Goal: Task Accomplishment & Management: Manage account settings

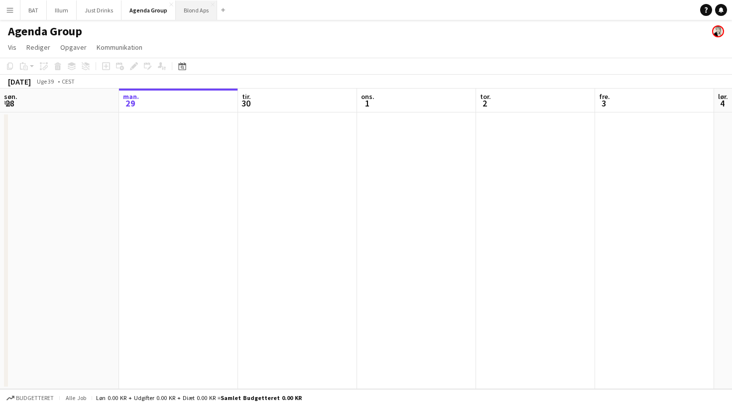
click at [194, 16] on button "Blond Aps Luk" at bounding box center [196, 9] width 41 height 19
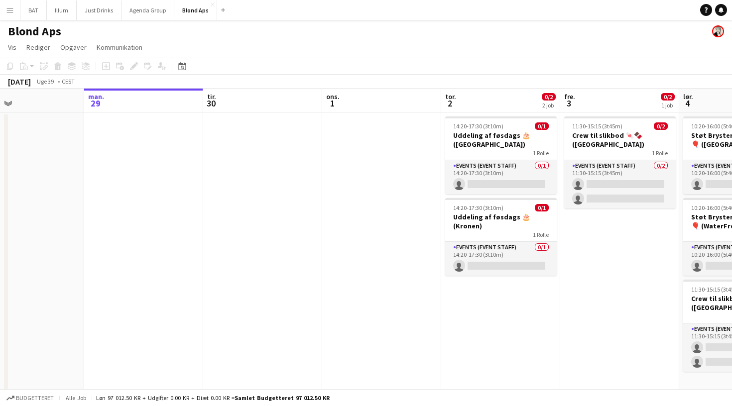
scroll to position [0, 274]
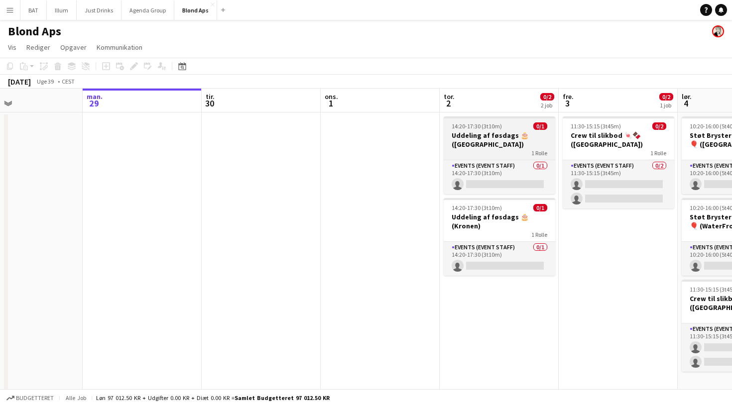
click at [475, 138] on h3 "Uddeling af føsdags 🎂 ([GEOGRAPHIC_DATA])" at bounding box center [500, 140] width 112 height 18
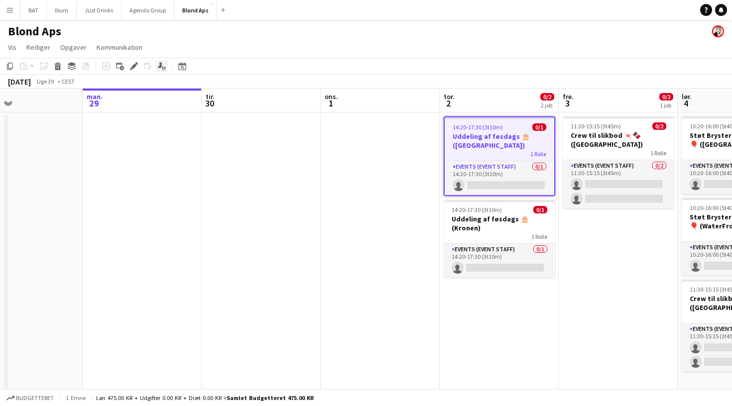
click at [161, 65] on icon at bounding box center [160, 64] width 4 height 5
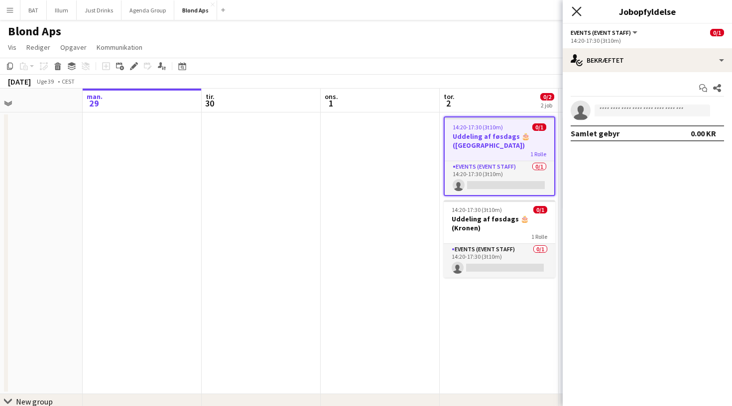
click at [579, 15] on icon "Luk pop-in" at bounding box center [576, 10] width 9 height 9
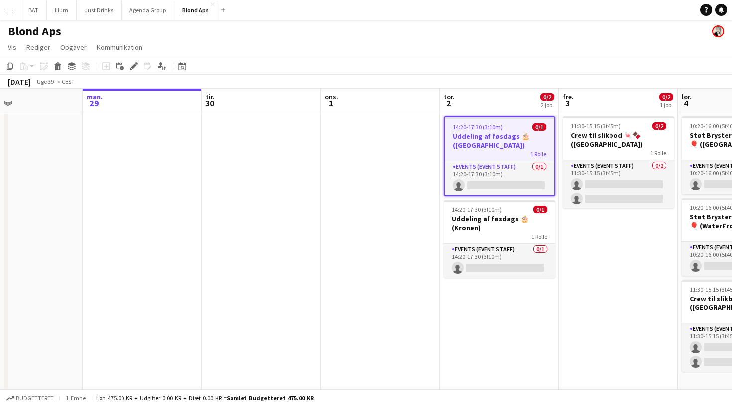
click at [410, 45] on app-page-menu "Vis Dagvisning udvidet Dagvisning kollapset Månedsvisning Datovælger Spring til…" at bounding box center [366, 48] width 732 height 19
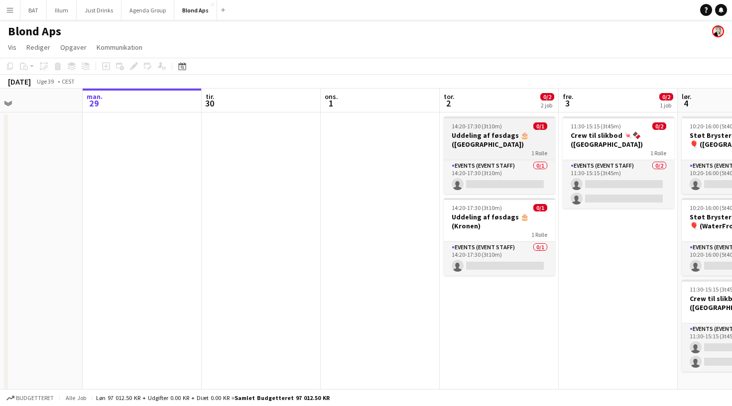
click at [530, 137] on h3 "Uddeling af føsdags 🎂 ([GEOGRAPHIC_DATA])" at bounding box center [500, 140] width 112 height 18
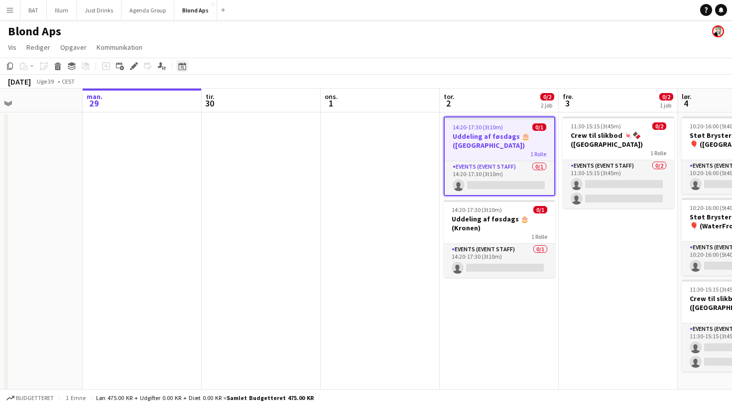
click at [184, 66] on icon "Datovælger" at bounding box center [182, 66] width 8 height 8
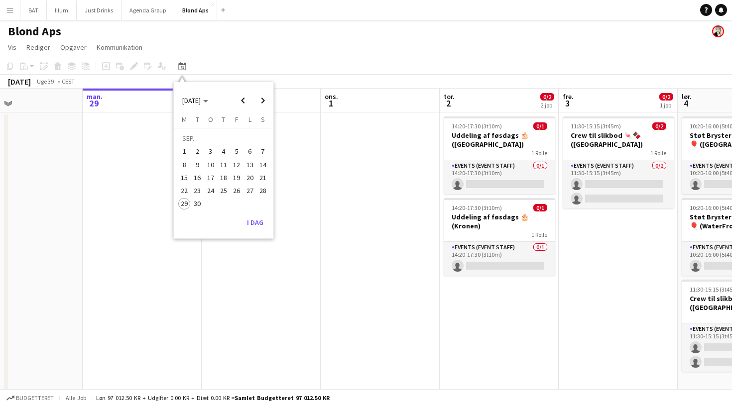
click at [276, 57] on app-page-menu "Vis Dagvisning udvidet Dagvisning kollapset Månedsvisning Datovælger Spring til…" at bounding box center [366, 48] width 732 height 19
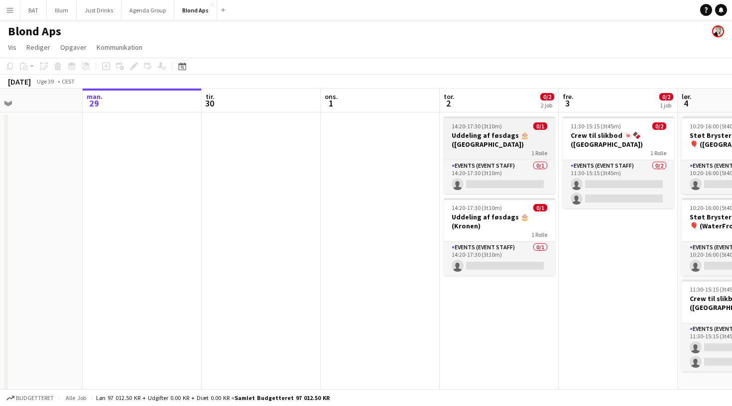
click at [488, 154] on div "1 Rolle" at bounding box center [500, 153] width 112 height 8
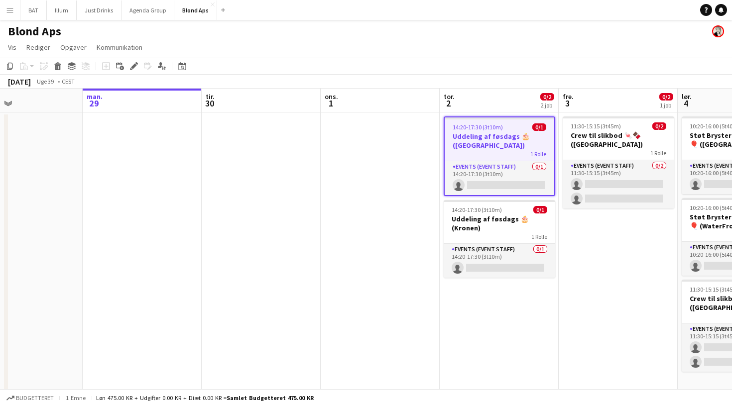
click at [281, 61] on app-toolbar "Kopier Indsæt Indsæt Kommando V Indsæt med mandskab Kommando Skift V Indsæt lin…" at bounding box center [366, 66] width 732 height 17
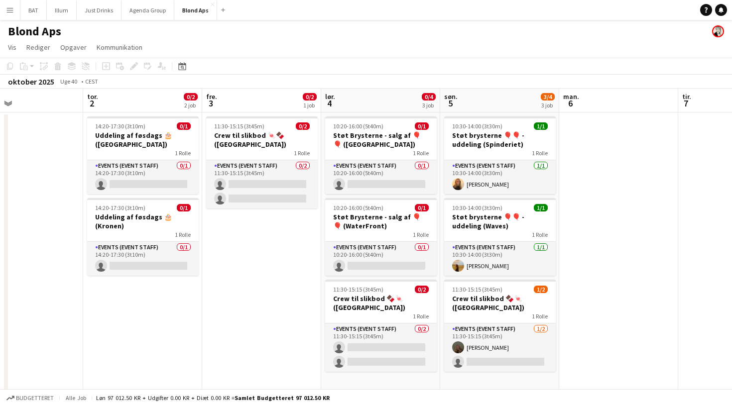
scroll to position [0, 394]
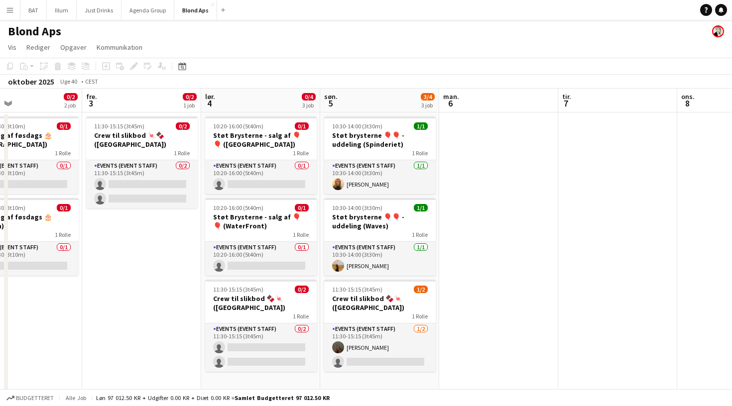
click at [9, 9] on app-icon "Menu" at bounding box center [10, 10] width 8 height 8
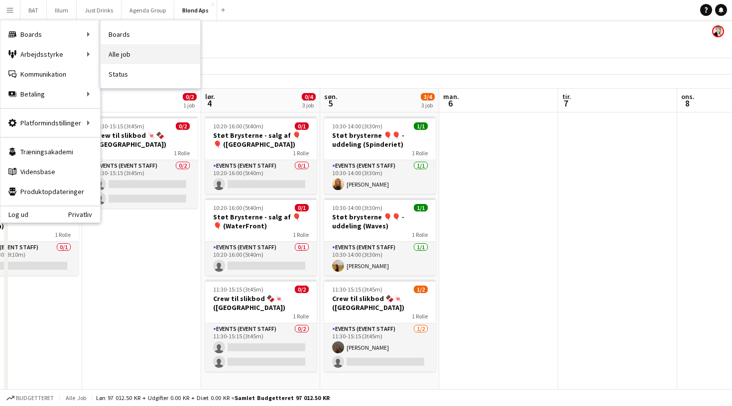
click at [135, 55] on link "Alle job" at bounding box center [151, 54] width 100 height 20
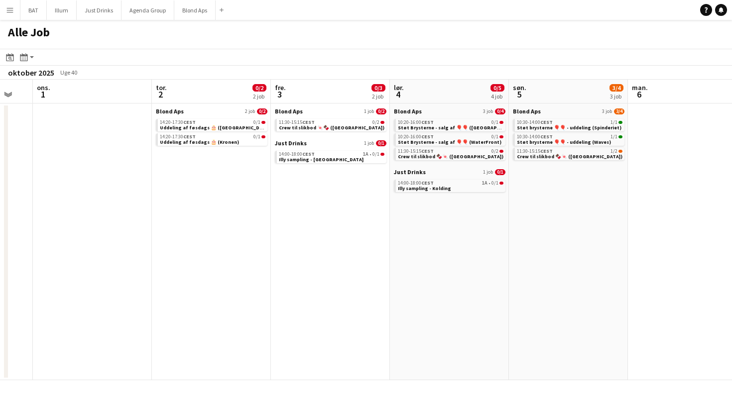
scroll to position [0, 326]
click at [444, 188] on span "Illy sampling - Kolding" at bounding box center [422, 188] width 53 height 6
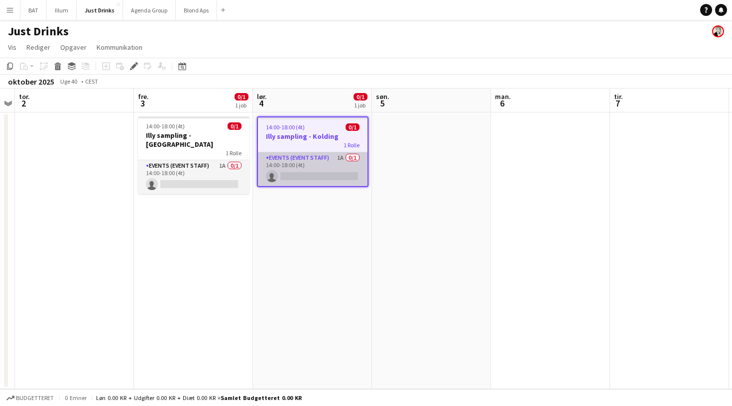
click at [312, 163] on app-card-role "Events (Event Staff) 1A 0/1 14:00-18:00 (4t) single-neutral-actions" at bounding box center [313, 169] width 110 height 34
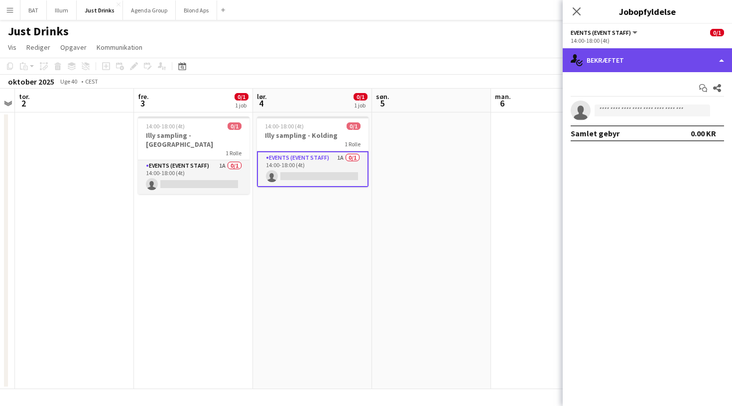
click at [682, 61] on div "single-neutral-actions-check-2 Bekræftet" at bounding box center [647, 60] width 169 height 24
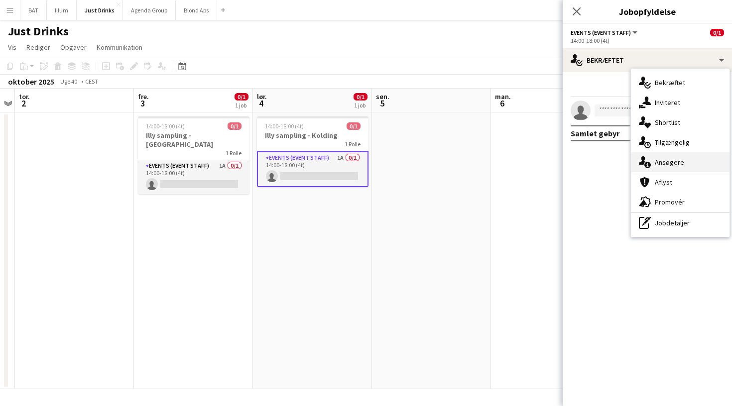
click at [675, 165] on span "Ansøgere" at bounding box center [669, 162] width 29 height 9
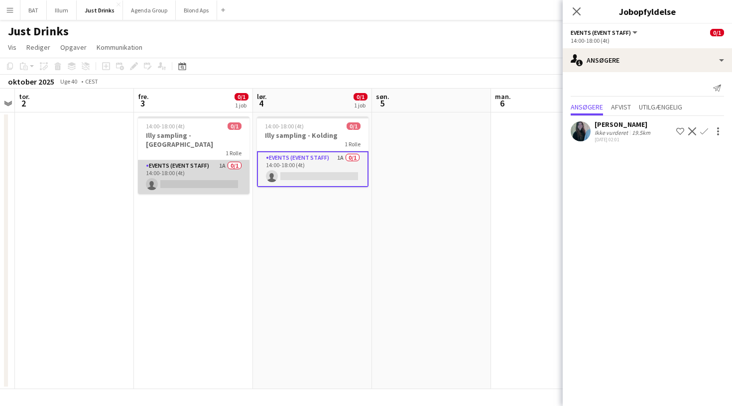
click at [222, 160] on app-card-role "Events (Event Staff) 1A 0/1 14:00-18:00 (4t) single-neutral-actions" at bounding box center [194, 177] width 112 height 34
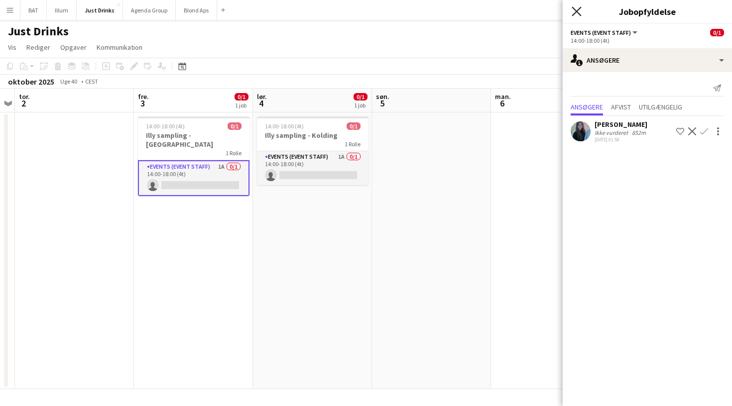
click at [578, 13] on icon at bounding box center [576, 10] width 9 height 9
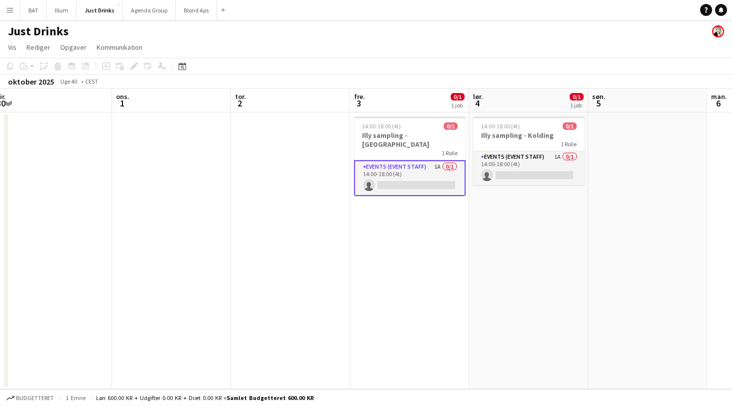
scroll to position [0, 366]
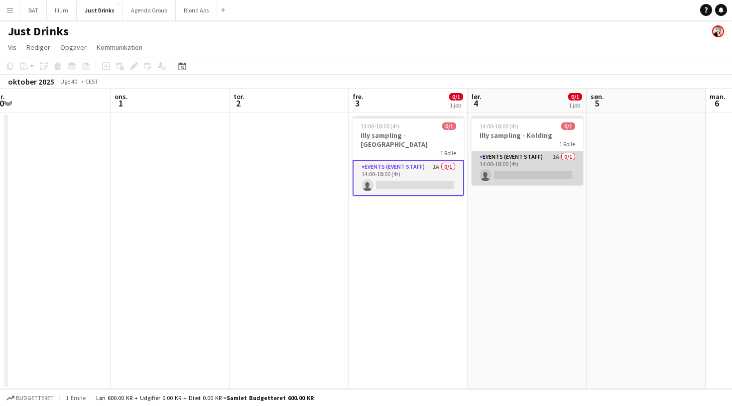
click at [526, 163] on app-card-role "Events (Event Staff) 1A 0/1 14:00-18:00 (4t) single-neutral-actions" at bounding box center [528, 168] width 112 height 34
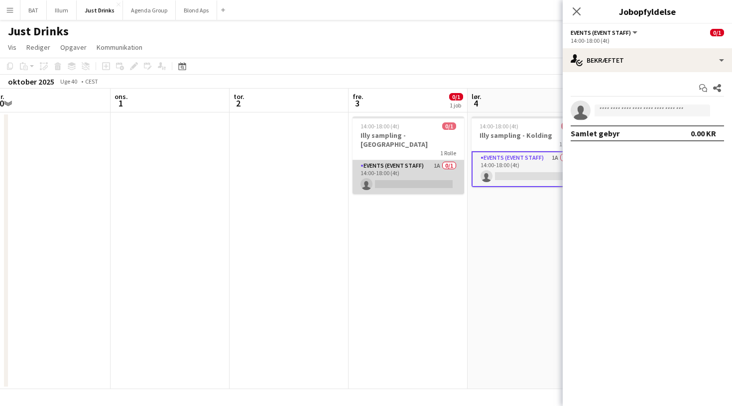
click at [410, 165] on app-card-role "Events (Event Staff) 1A 0/1 14:00-18:00 (4t) single-neutral-actions" at bounding box center [409, 177] width 112 height 34
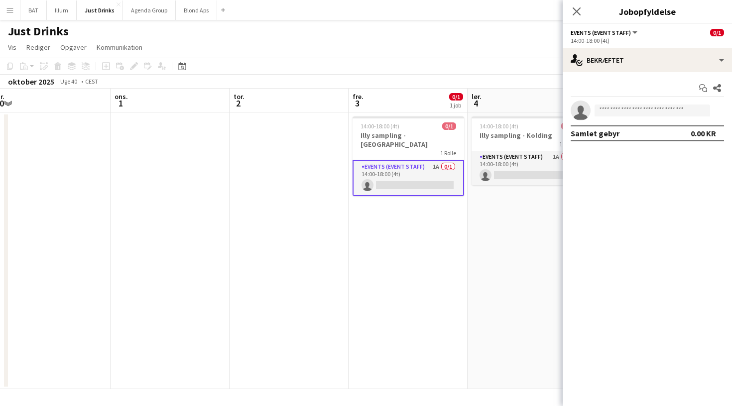
click at [98, 38] on div "Just Drinks" at bounding box center [366, 29] width 732 height 19
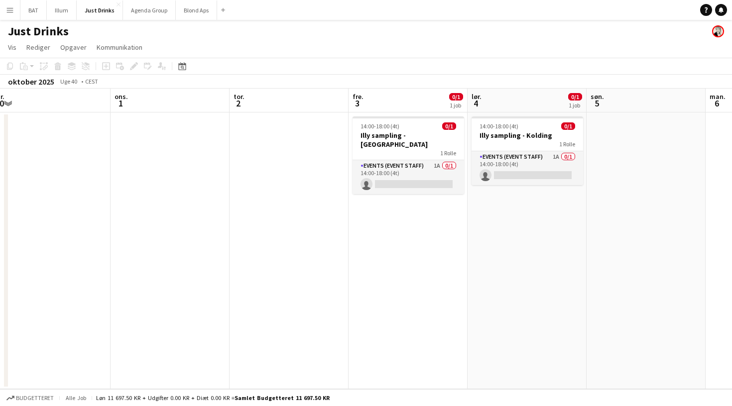
click at [7, 10] on app-icon "Menu" at bounding box center [10, 10] width 8 height 8
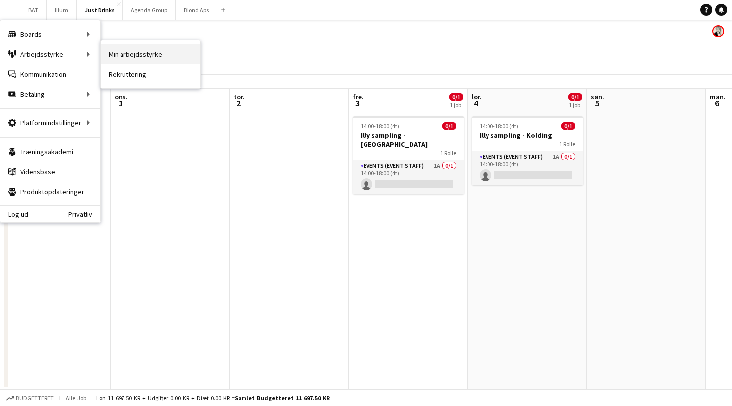
click at [169, 58] on link "Min arbejdsstyrke" at bounding box center [151, 54] width 100 height 20
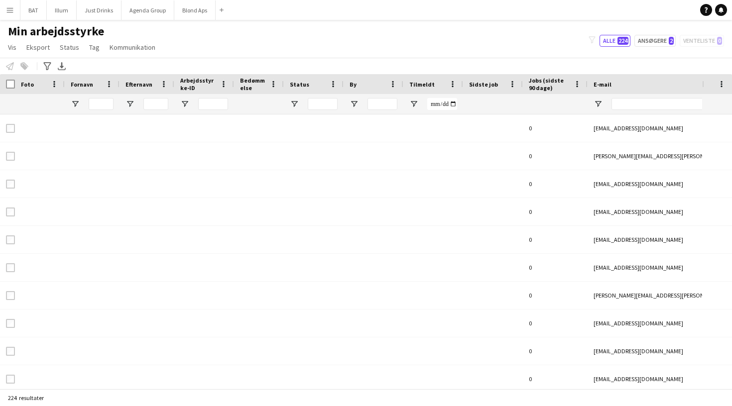
type input "**********"
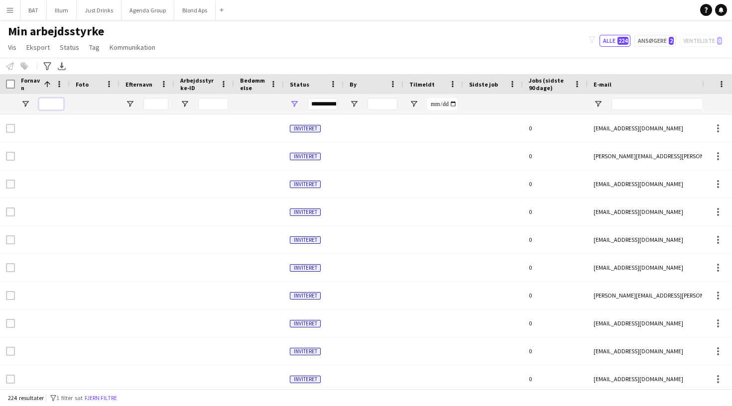
click at [56, 104] on input "Fornavn Filter Input" at bounding box center [51, 104] width 25 height 12
type input "*****"
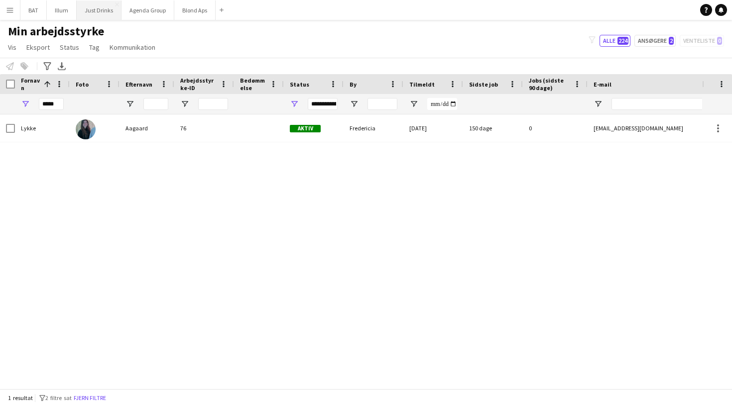
click at [87, 12] on button "Just Drinks Luk" at bounding box center [99, 9] width 45 height 19
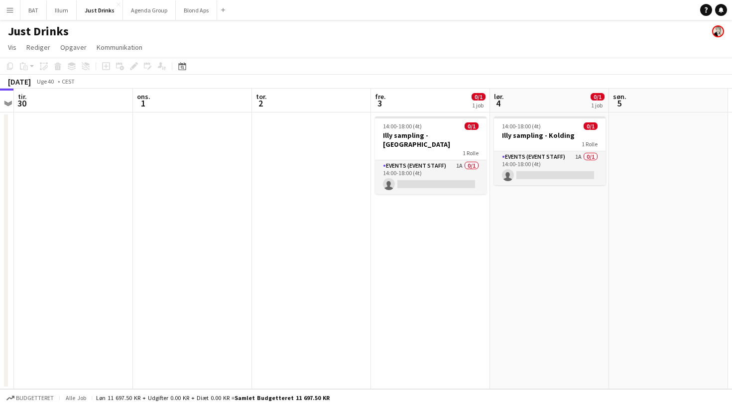
scroll to position [0, 464]
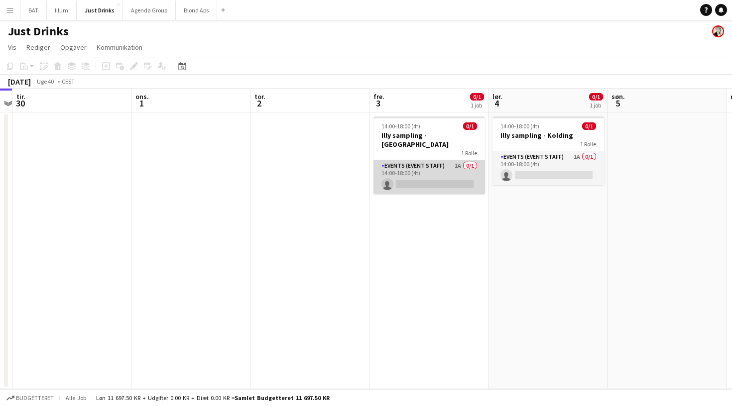
click at [411, 170] on app-card-role "Events (Event Staff) 1A 0/1 14:00-18:00 (4t) single-neutral-actions" at bounding box center [429, 177] width 112 height 34
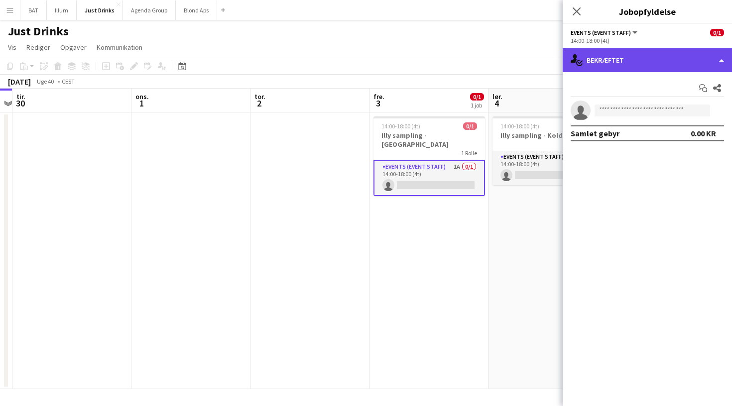
click at [673, 67] on div "single-neutral-actions-check-2 Bekræftet" at bounding box center [647, 60] width 169 height 24
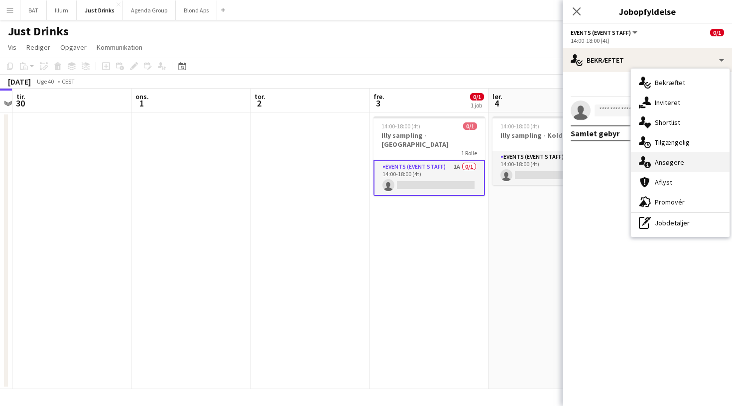
click at [677, 158] on span "Ansøgere" at bounding box center [669, 162] width 29 height 9
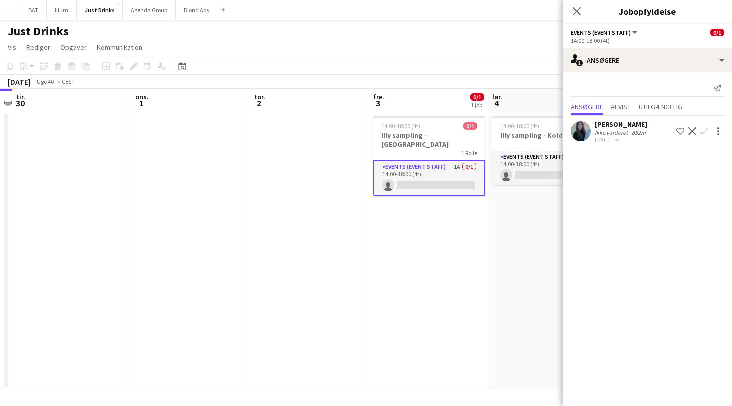
click at [703, 132] on app-icon "Bekræft" at bounding box center [704, 131] width 8 height 8
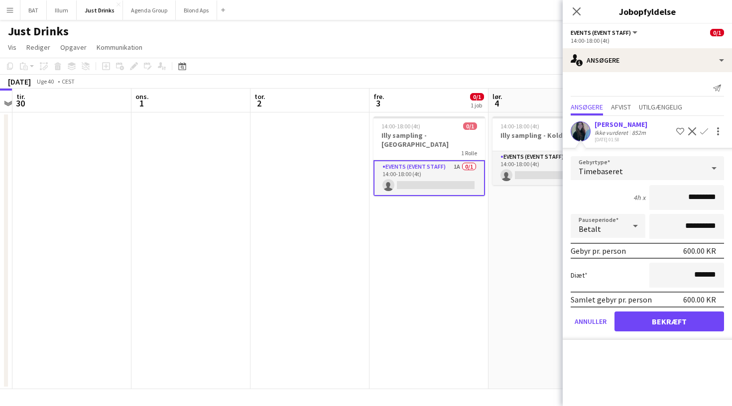
click at [678, 325] on button "Bekræft" at bounding box center [669, 322] width 110 height 20
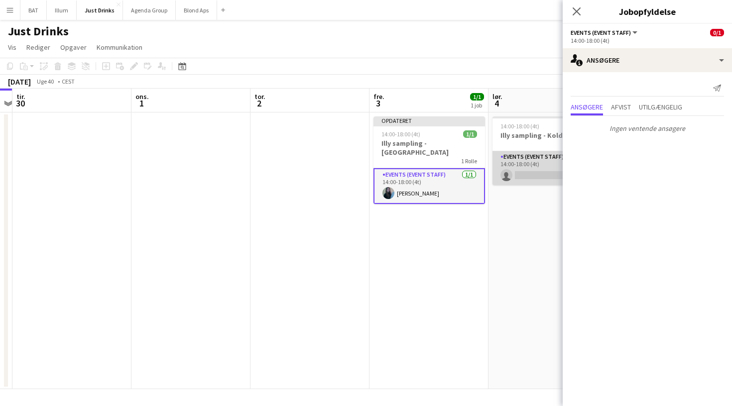
click at [528, 163] on app-card-role "Events (Event Staff) 1A 0/1 14:00-18:00 (4t) single-neutral-actions" at bounding box center [548, 168] width 112 height 34
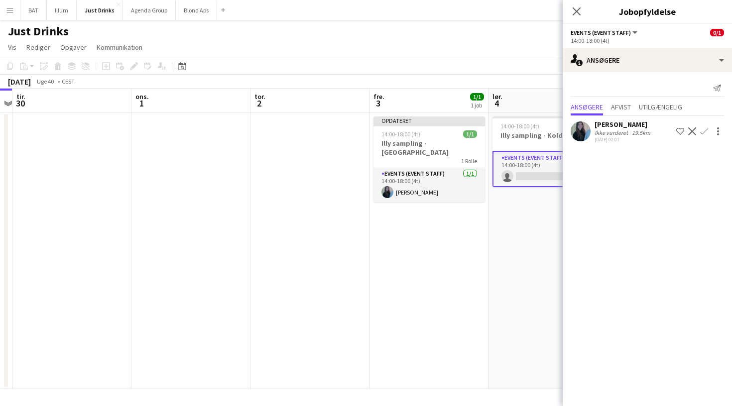
click at [707, 132] on app-icon "Bekræft" at bounding box center [704, 131] width 8 height 8
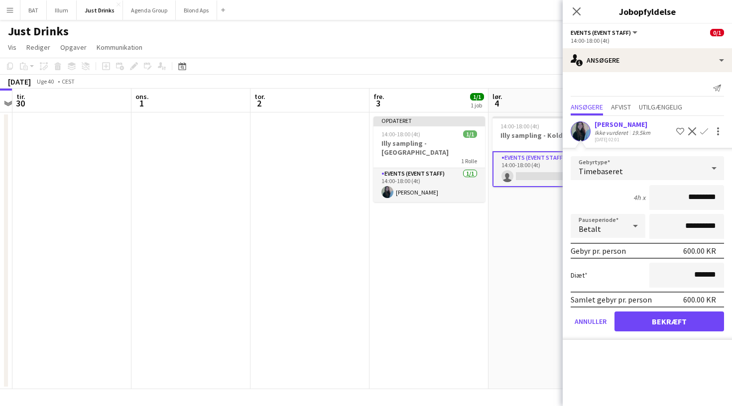
click at [695, 326] on button "Bekræft" at bounding box center [669, 322] width 110 height 20
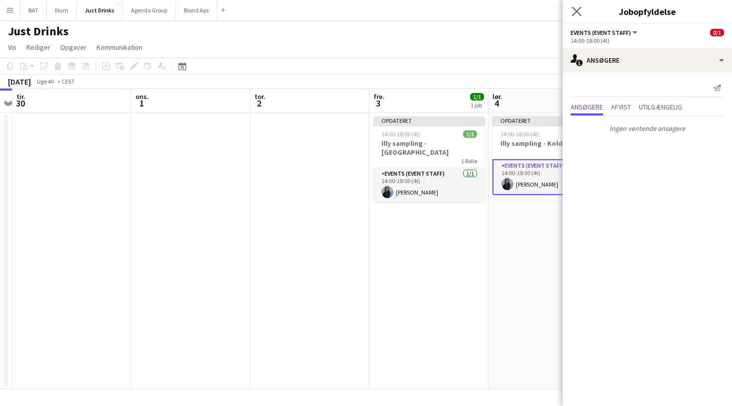
click at [572, 11] on app-icon "Luk pop-in" at bounding box center [577, 11] width 14 height 14
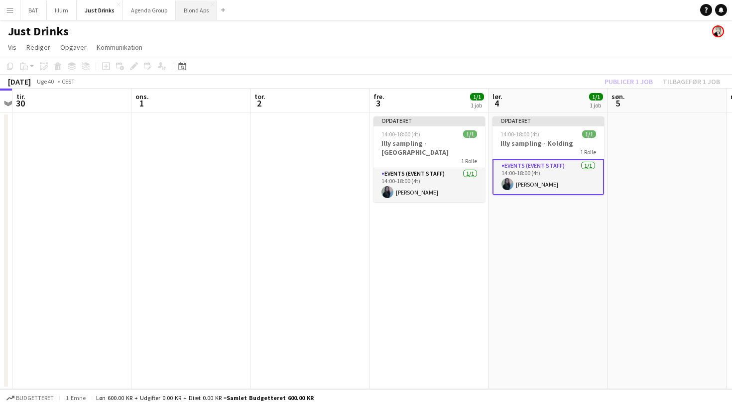
click at [198, 15] on button "Blond Aps Luk" at bounding box center [196, 9] width 41 height 19
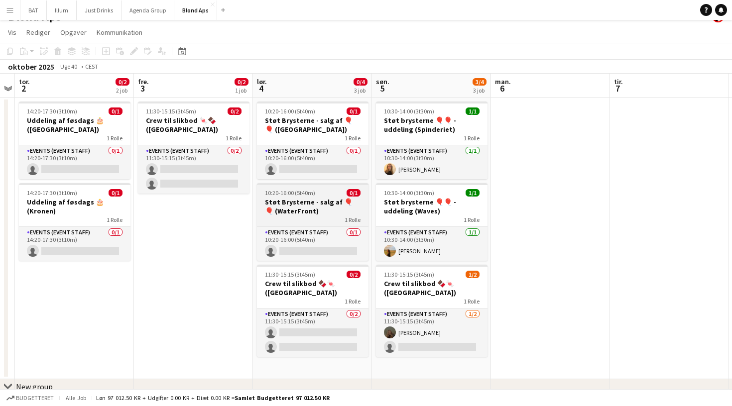
scroll to position [0, 213]
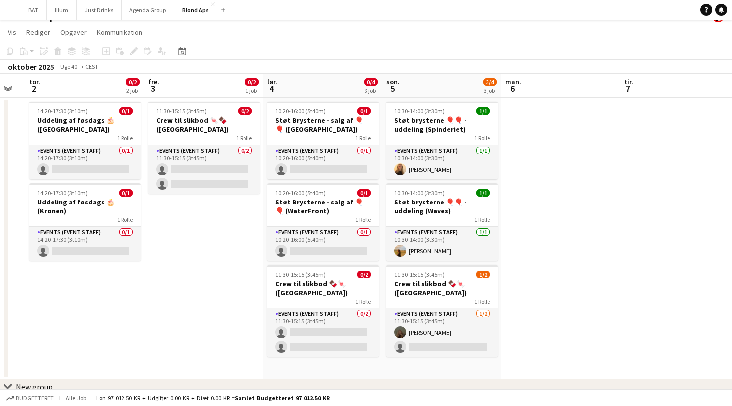
click at [5, 4] on button "Menu" at bounding box center [10, 10] width 20 height 20
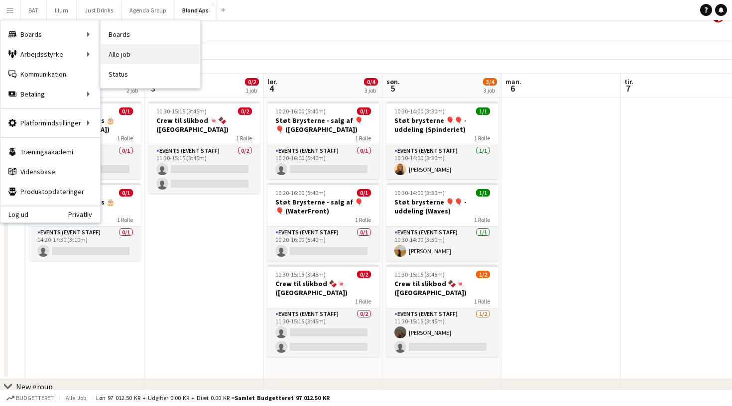
click at [129, 57] on link "Alle job" at bounding box center [151, 54] width 100 height 20
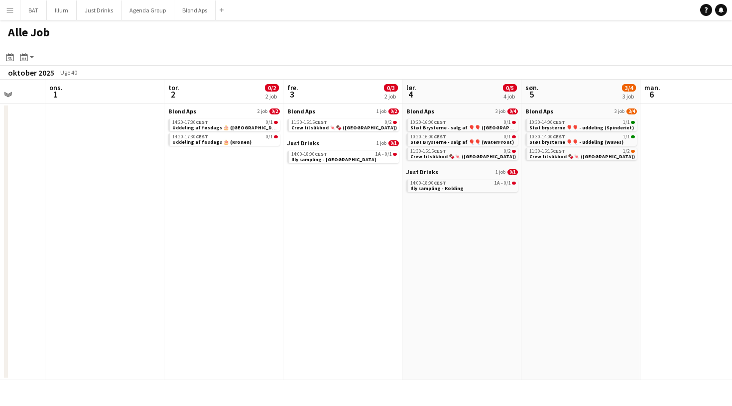
scroll to position [0, 313]
click at [103, 14] on button "Just Drinks Luk" at bounding box center [99, 9] width 45 height 19
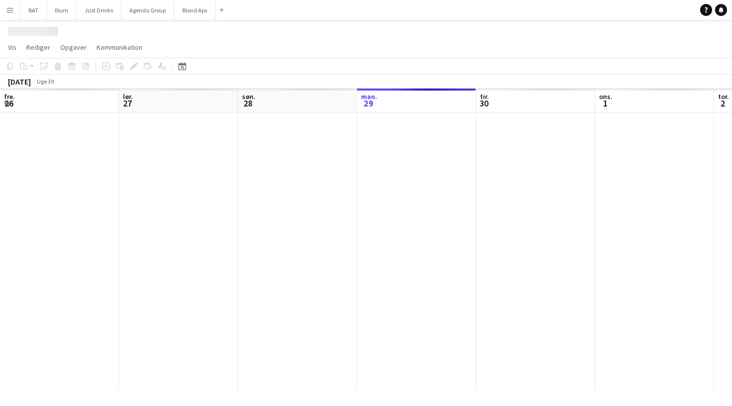
scroll to position [0, 238]
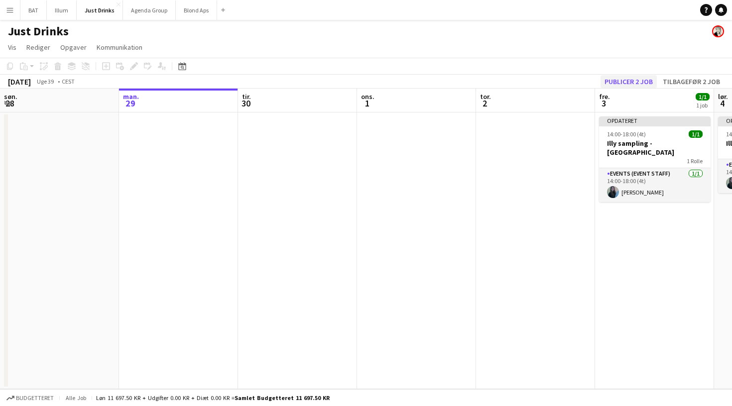
click at [643, 79] on button "Publicer 2 job" at bounding box center [629, 81] width 56 height 13
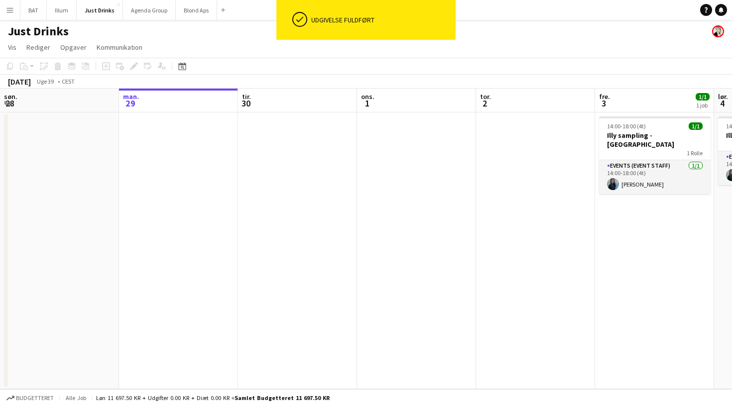
click at [14, 6] on button "Menu" at bounding box center [10, 10] width 20 height 20
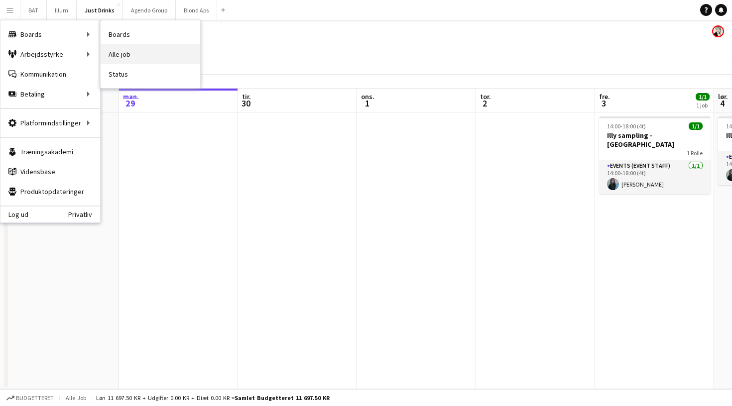
click at [126, 59] on link "Alle job" at bounding box center [151, 54] width 100 height 20
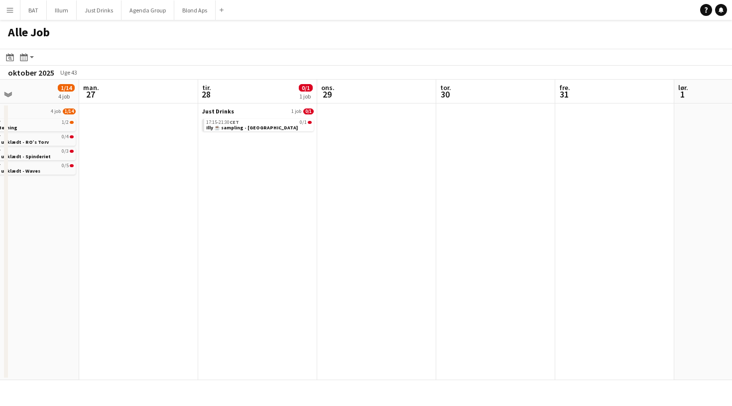
scroll to position [0, 278]
